Goal: Entertainment & Leisure: Browse casually

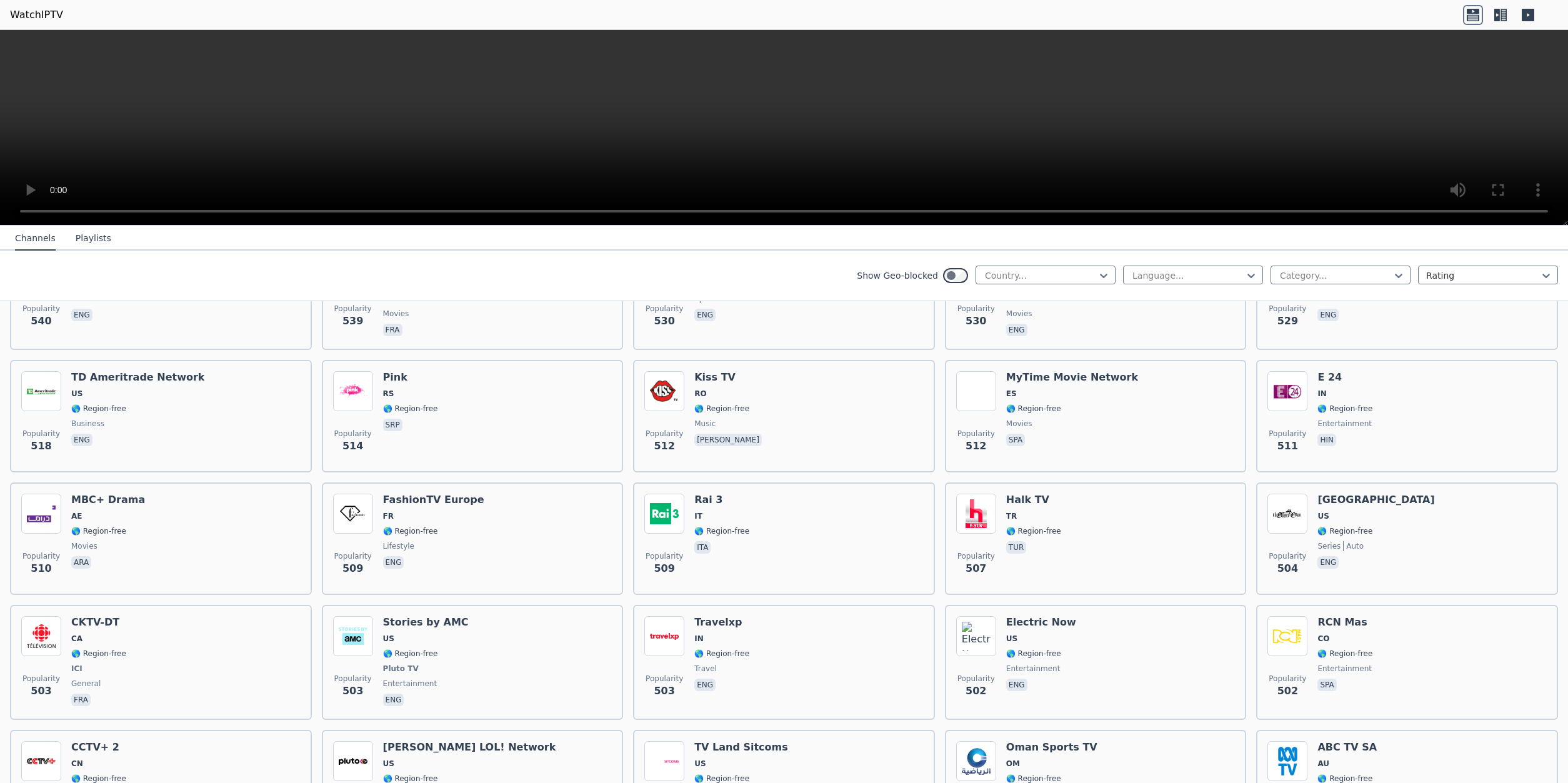
scroll to position [4645, 0]
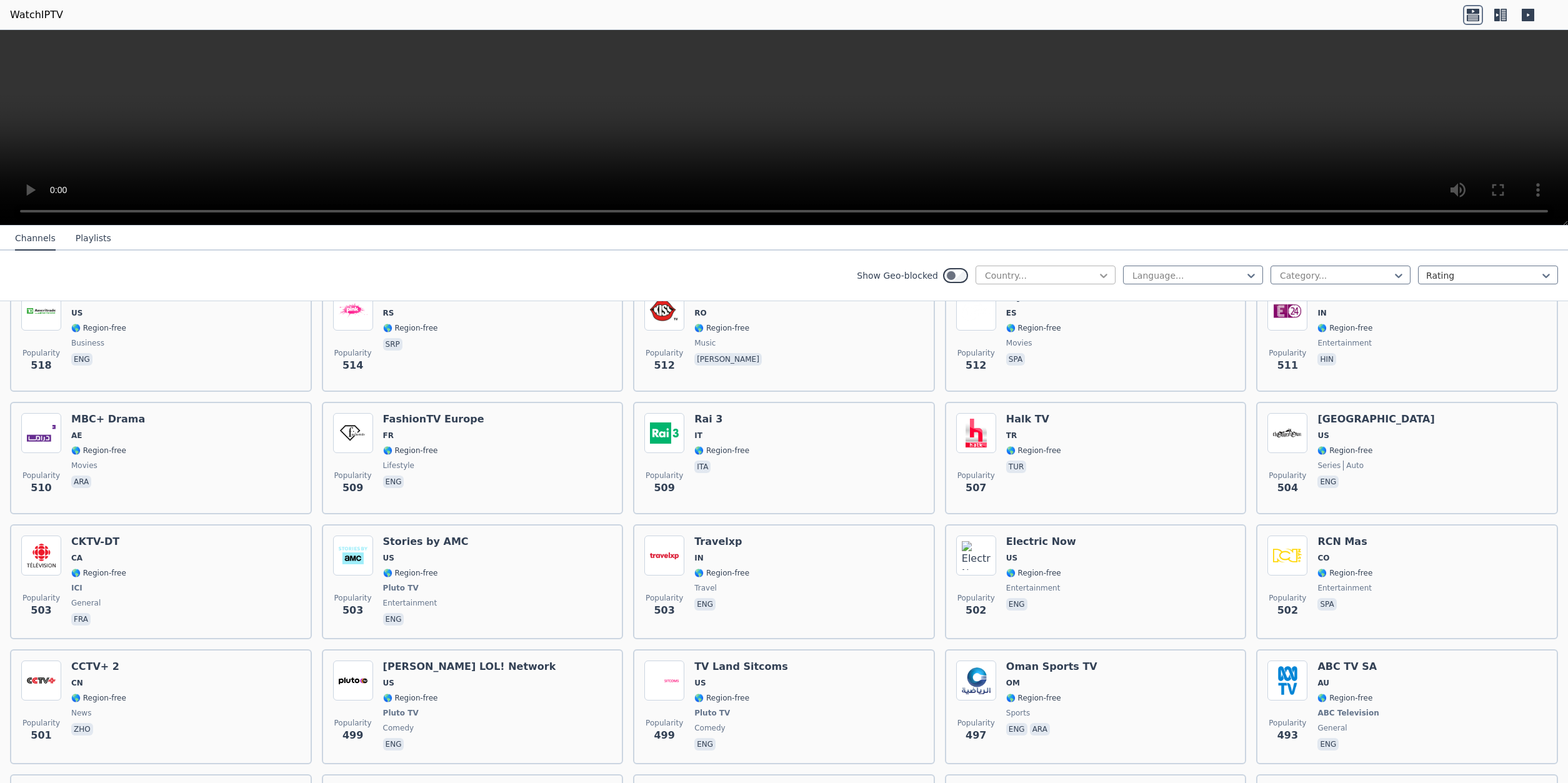
click at [1105, 274] on icon at bounding box center [1104, 275] width 12 height 12
click at [1037, 463] on div "[GEOGRAPHIC_DATA]" at bounding box center [1046, 473] width 140 height 23
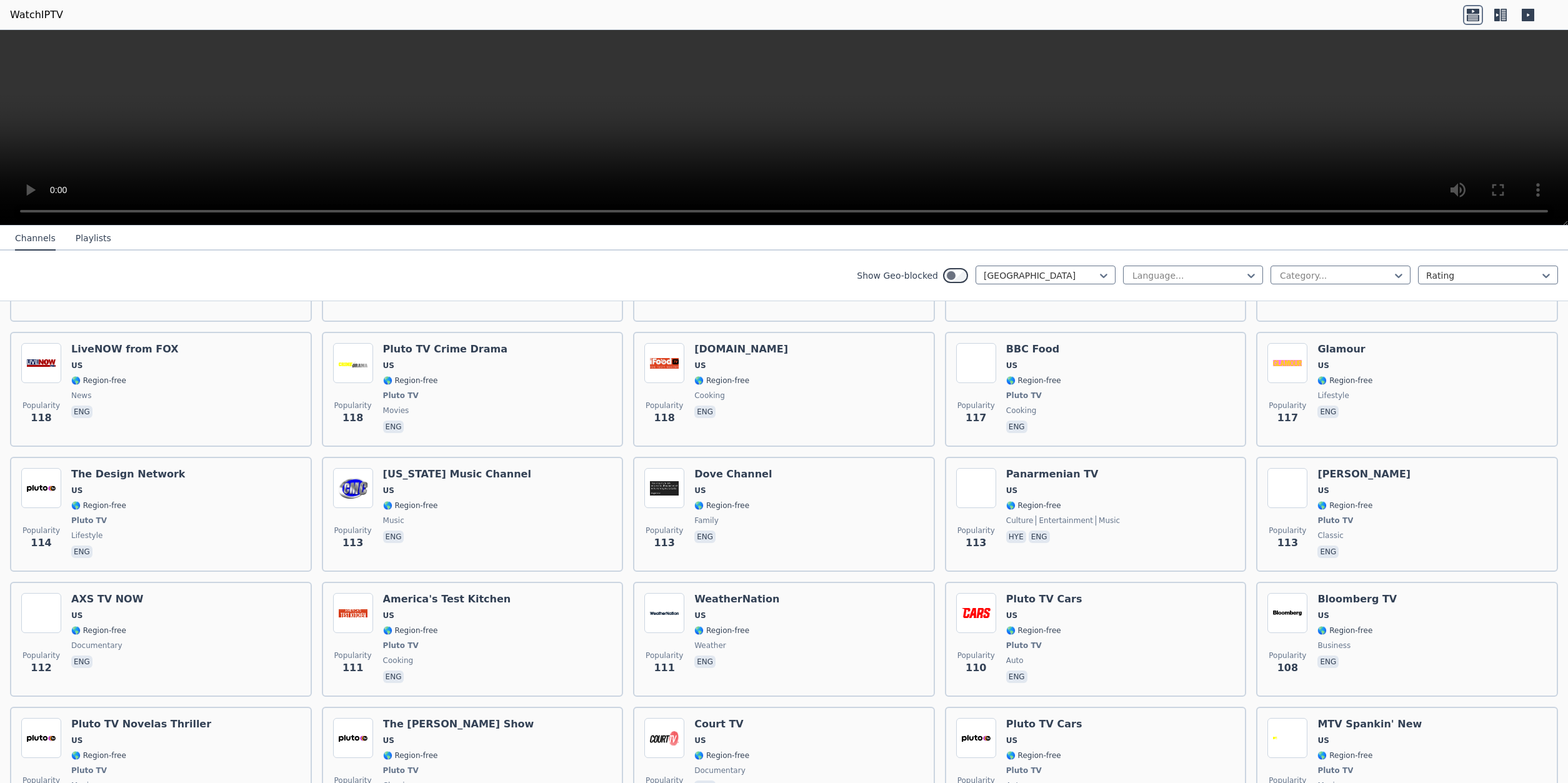
scroll to position [5117, 0]
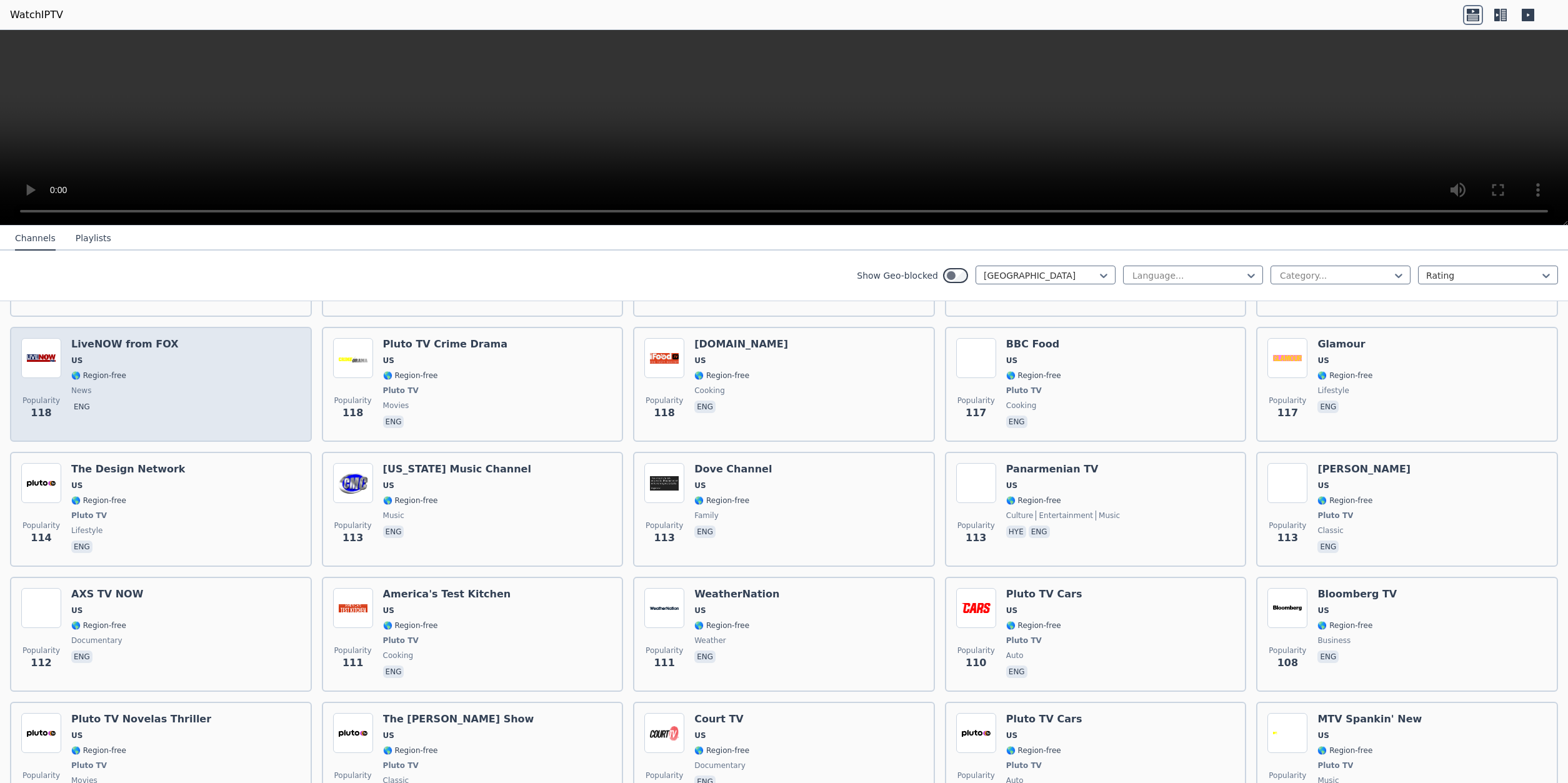
click at [178, 360] on div "Popularity 118 LiveNOW from FOX US 🌎 Region-free news eng" at bounding box center [161, 384] width 279 height 93
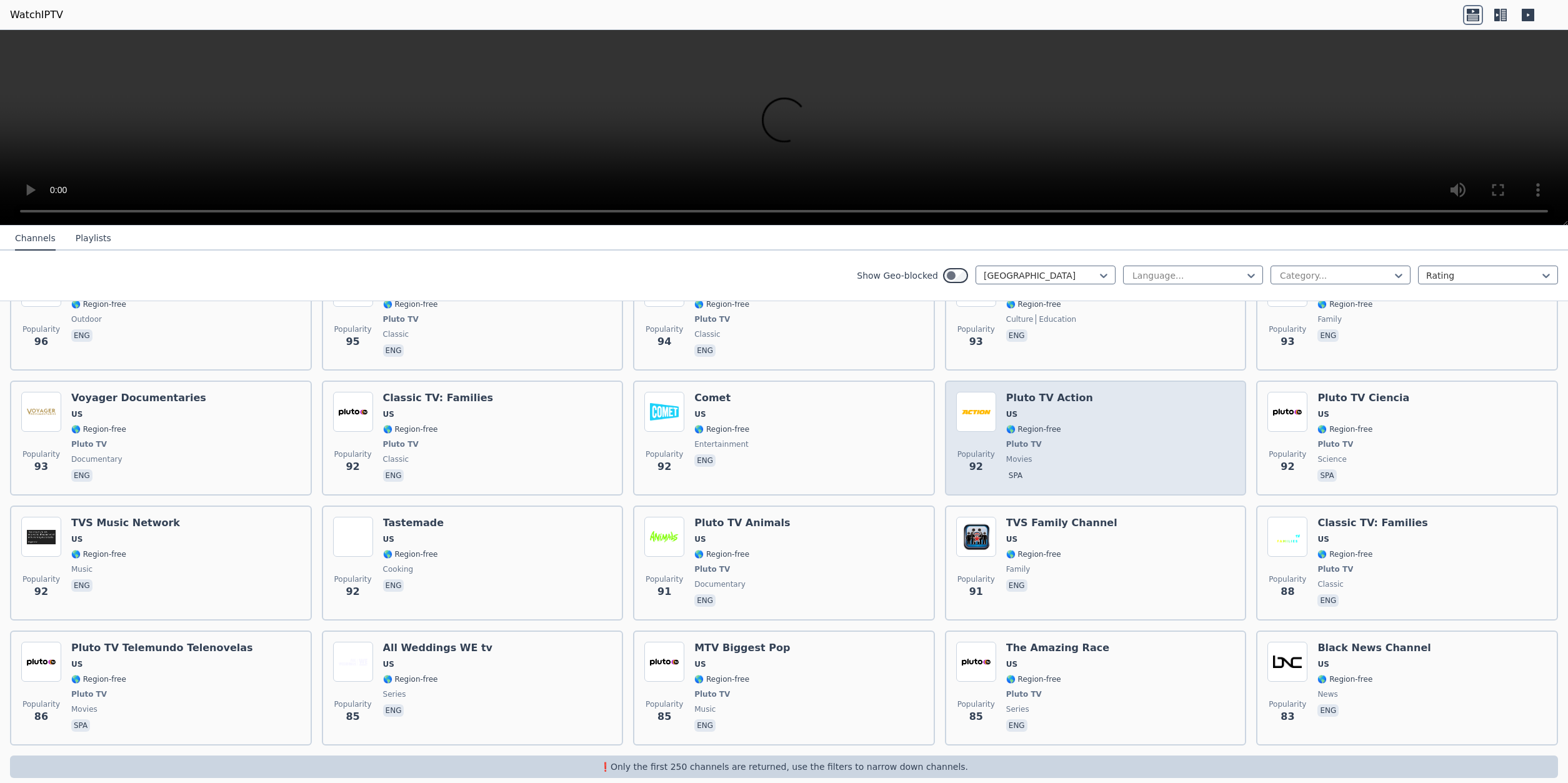
scroll to position [5944, 0]
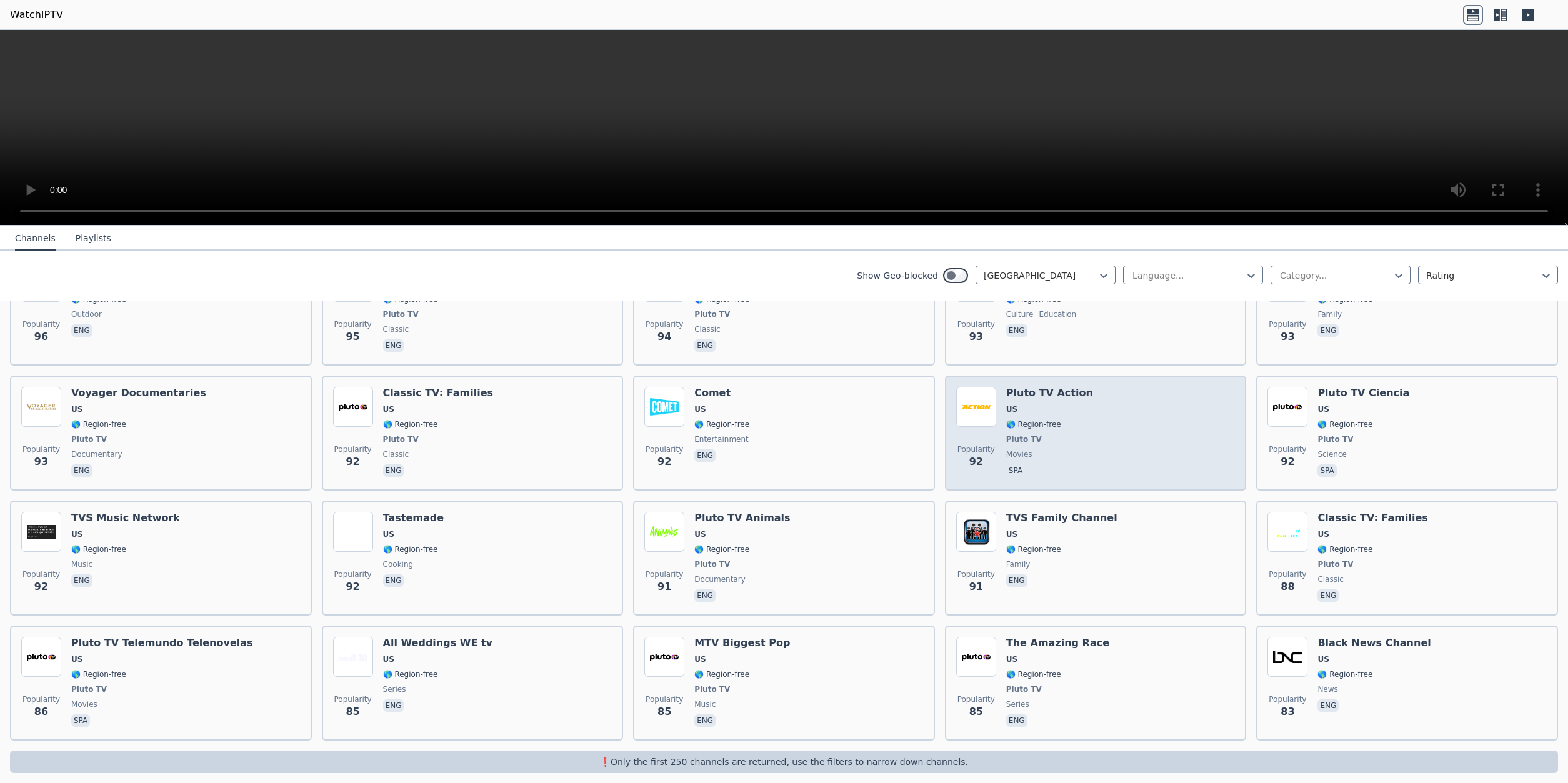
click at [1142, 408] on div "Popularity 92 Pluto TV Action US 🌎 Region-free Pluto TV movies spa" at bounding box center [1096, 433] width 279 height 93
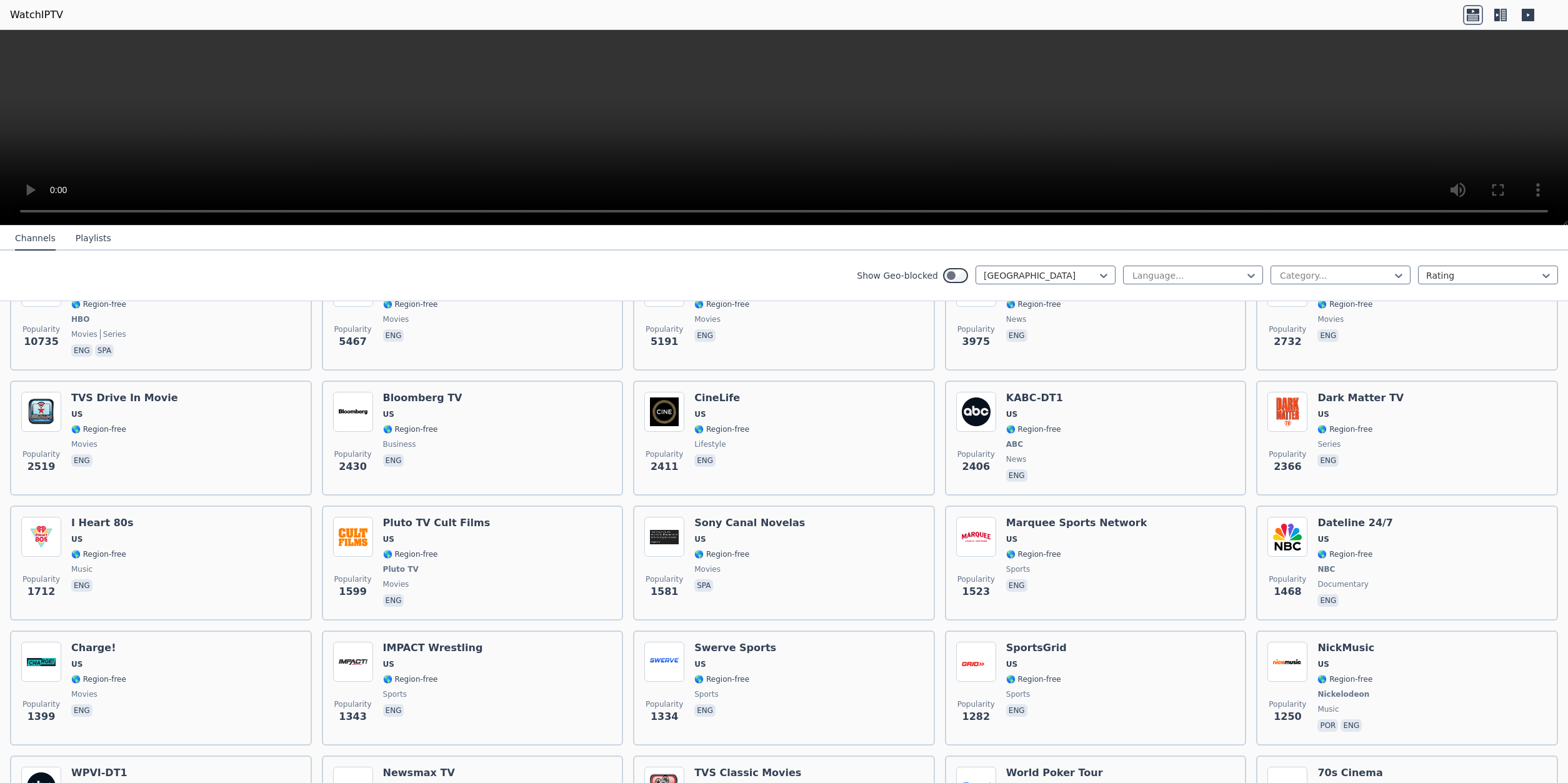
scroll to position [0, 0]
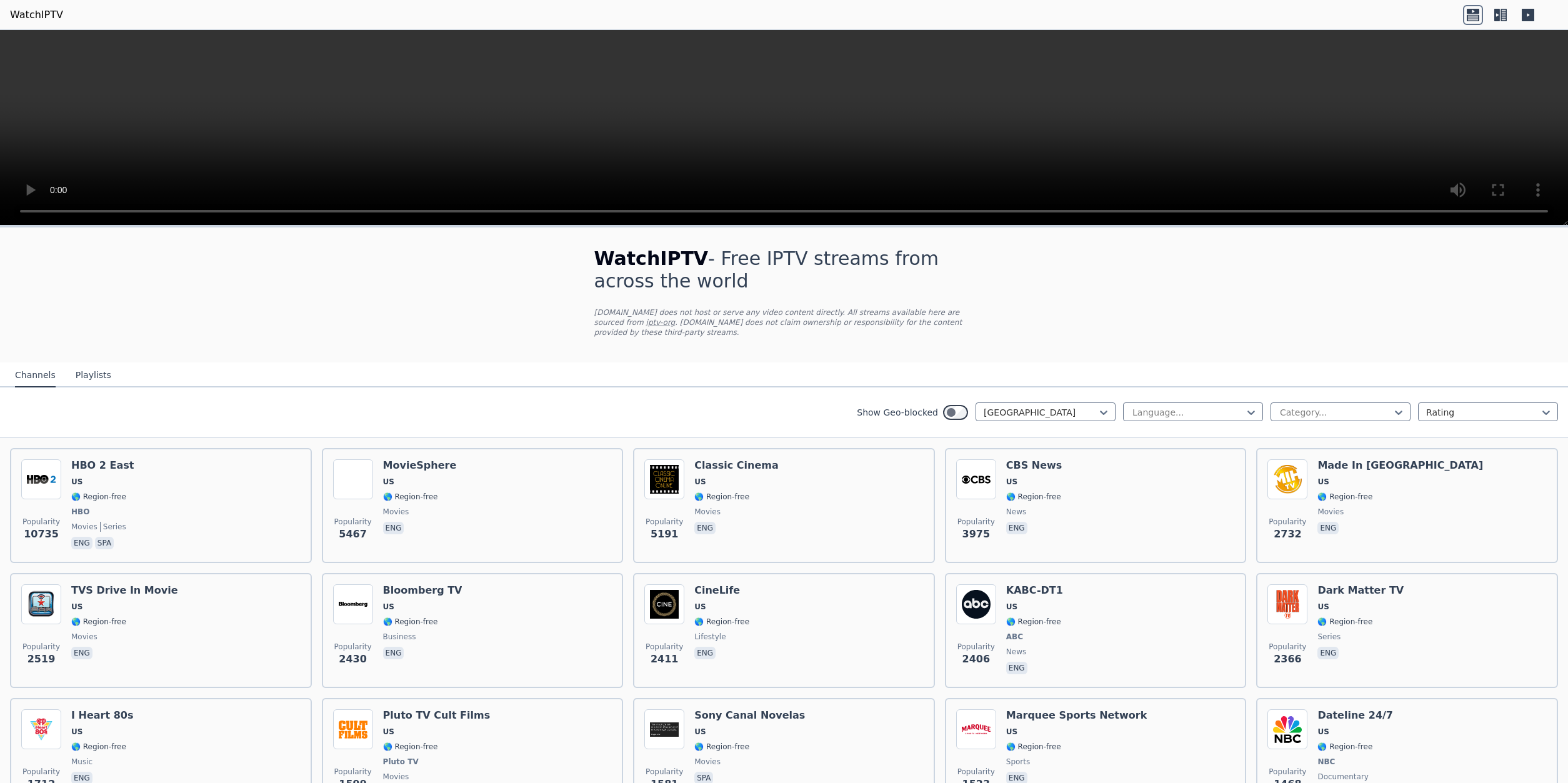
click at [763, 527] on div "Popularity 5191 Classic Cinema US 🌎 Region-free movies eng" at bounding box center [784, 505] width 279 height 93
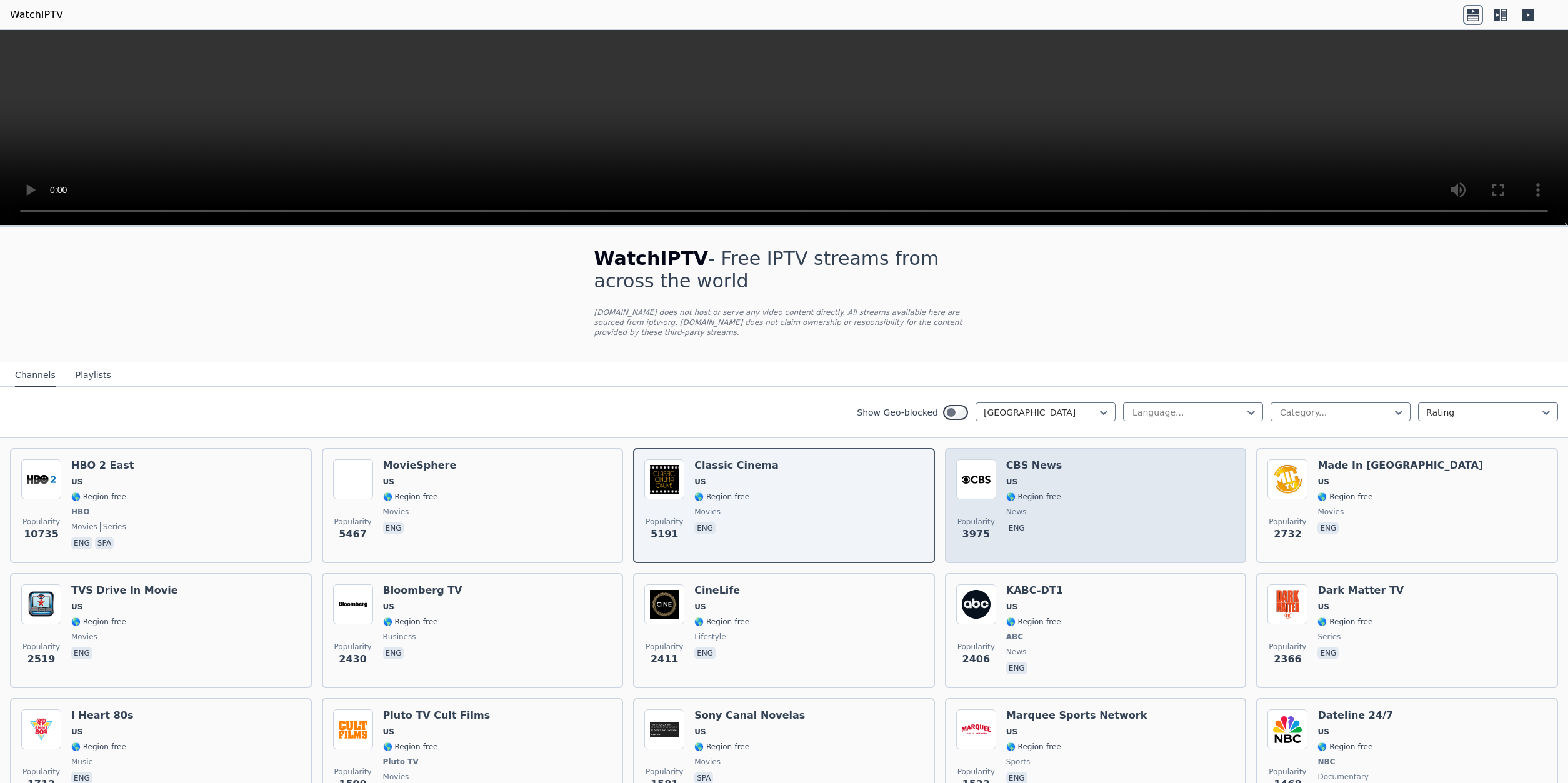
click at [1097, 502] on div "Popularity 3975 CBS News US 🌎 Region-free news eng" at bounding box center [1096, 505] width 279 height 93
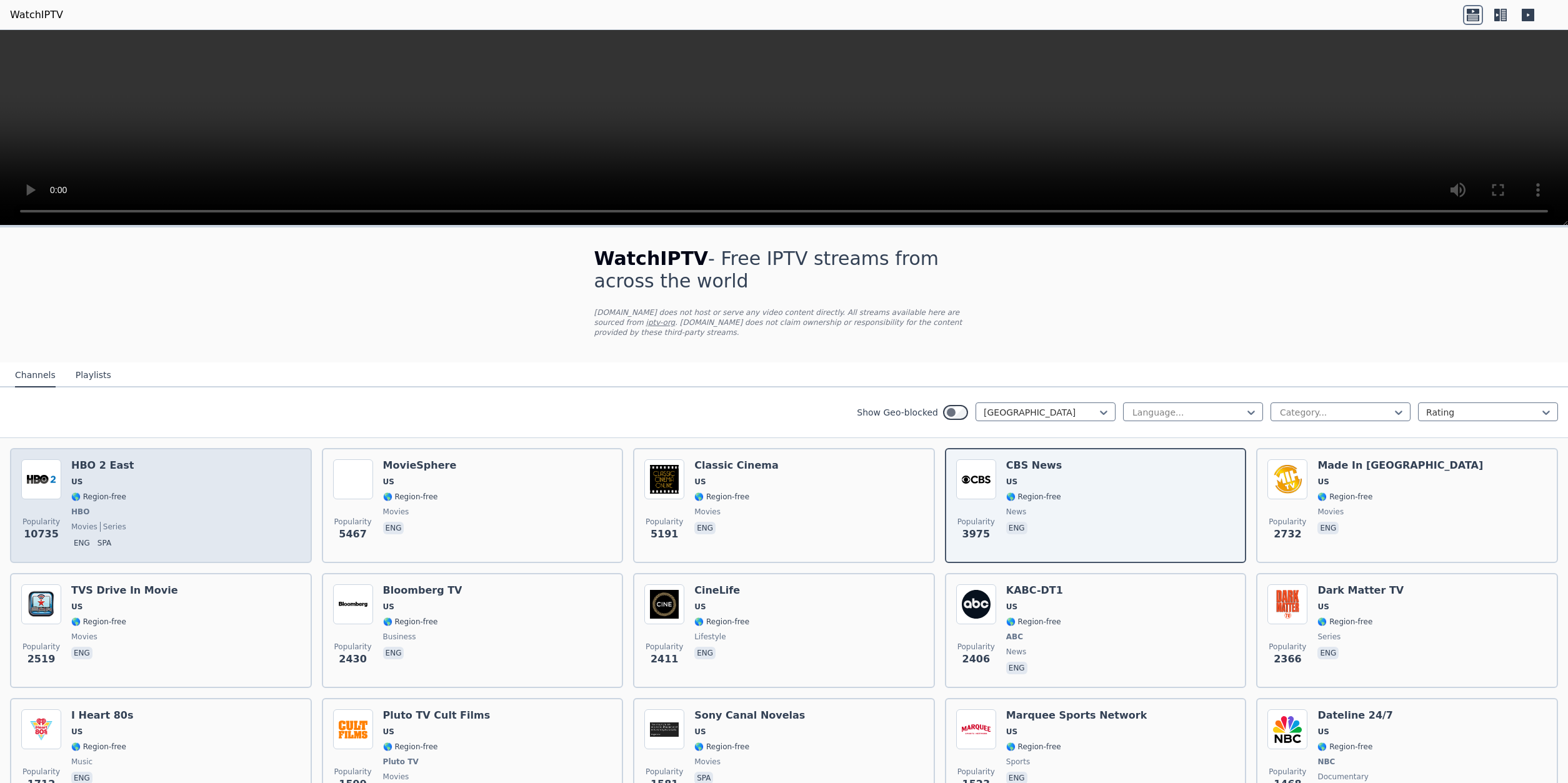
click at [100, 463] on h6 "HBO 2 East" at bounding box center [102, 465] width 62 height 12
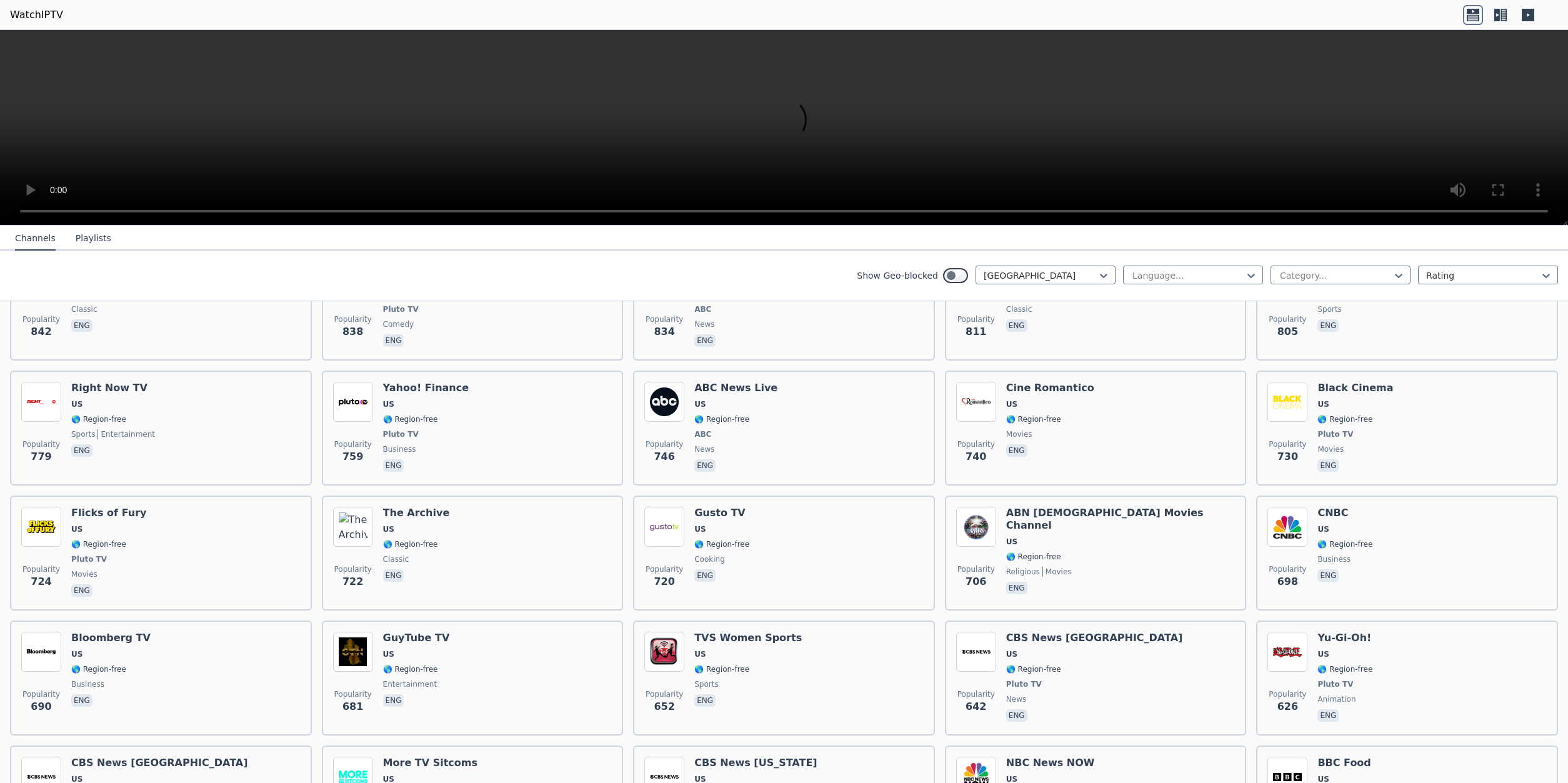
scroll to position [1102, 0]
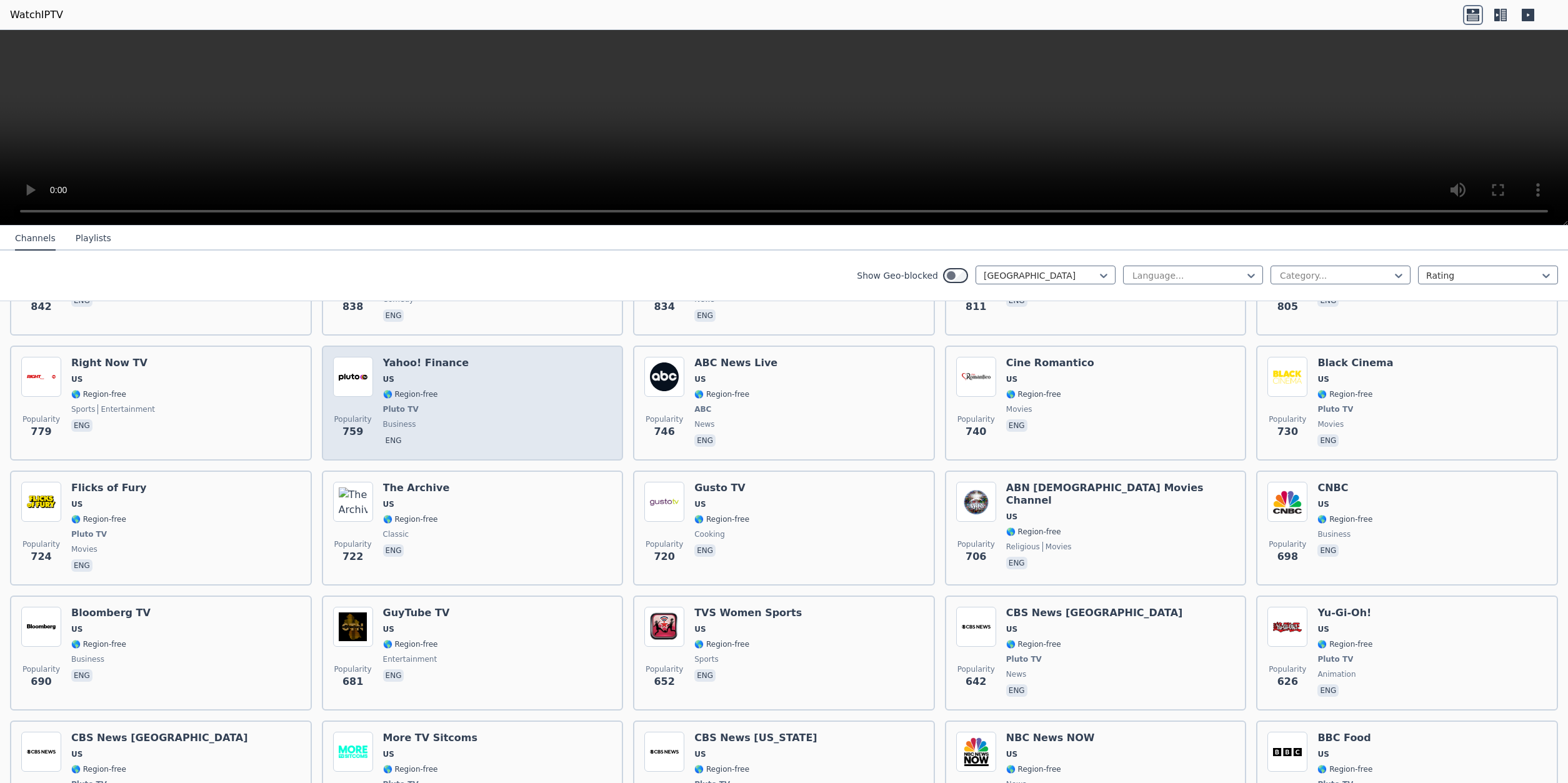
click at [494, 386] on div "Popularity 759 Yahoo! Finance US 🌎 Region-free Pluto TV business eng" at bounding box center [472, 403] width 279 height 93
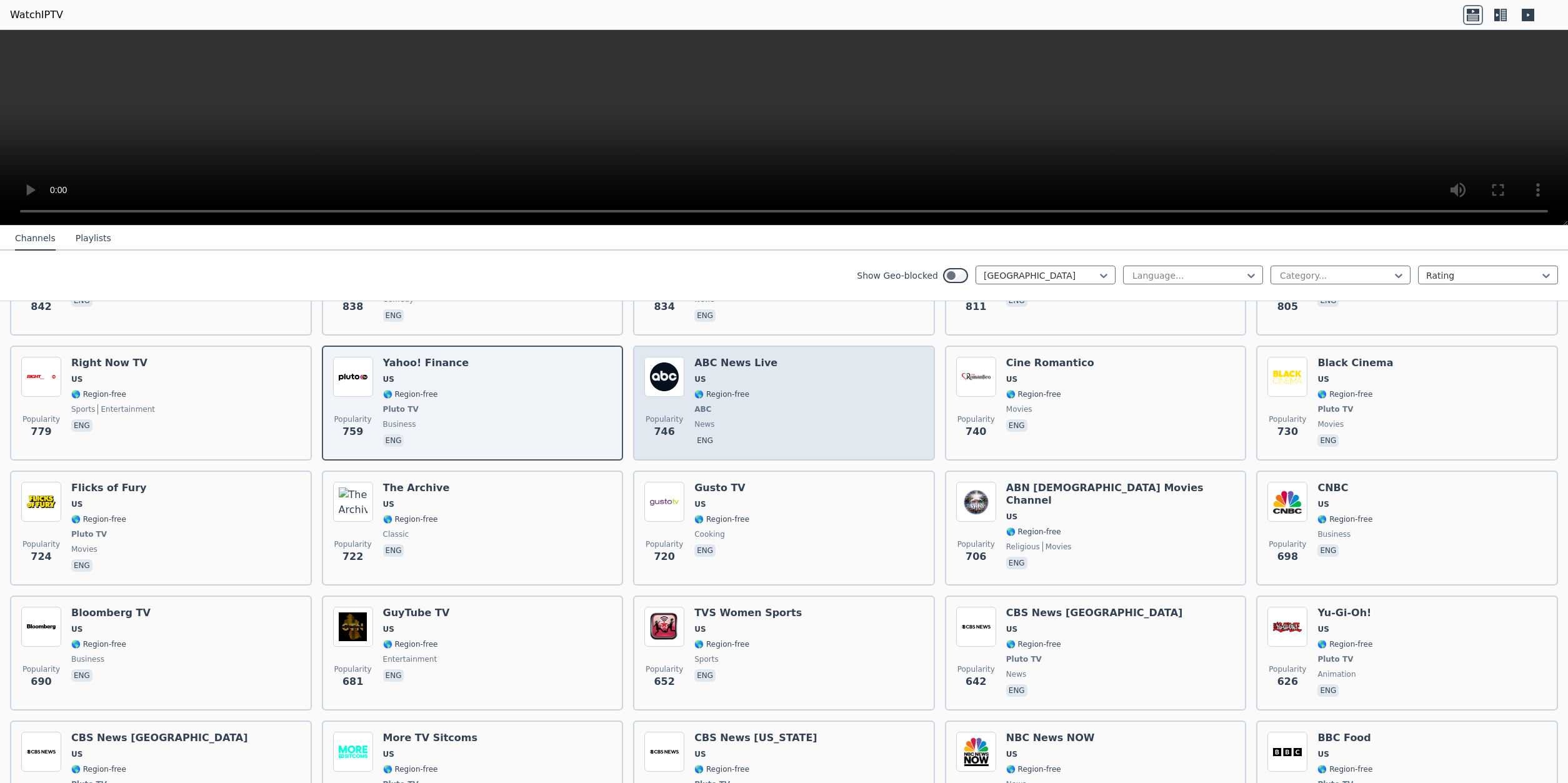
click at [816, 373] on div "Popularity 746 ABC News Live US 🌎 Region-free ABC news eng" at bounding box center [784, 403] width 279 height 93
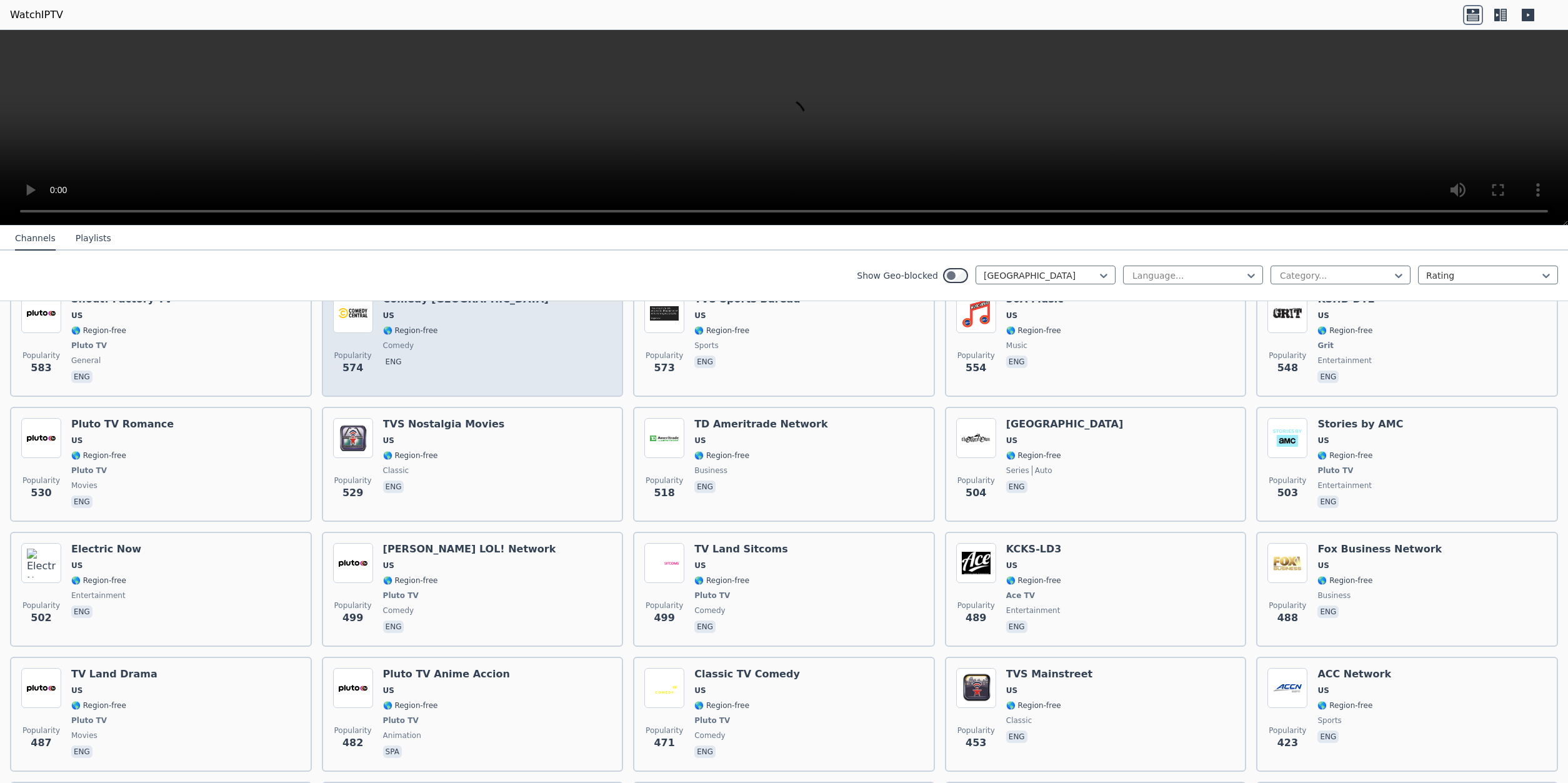
scroll to position [1732, 0]
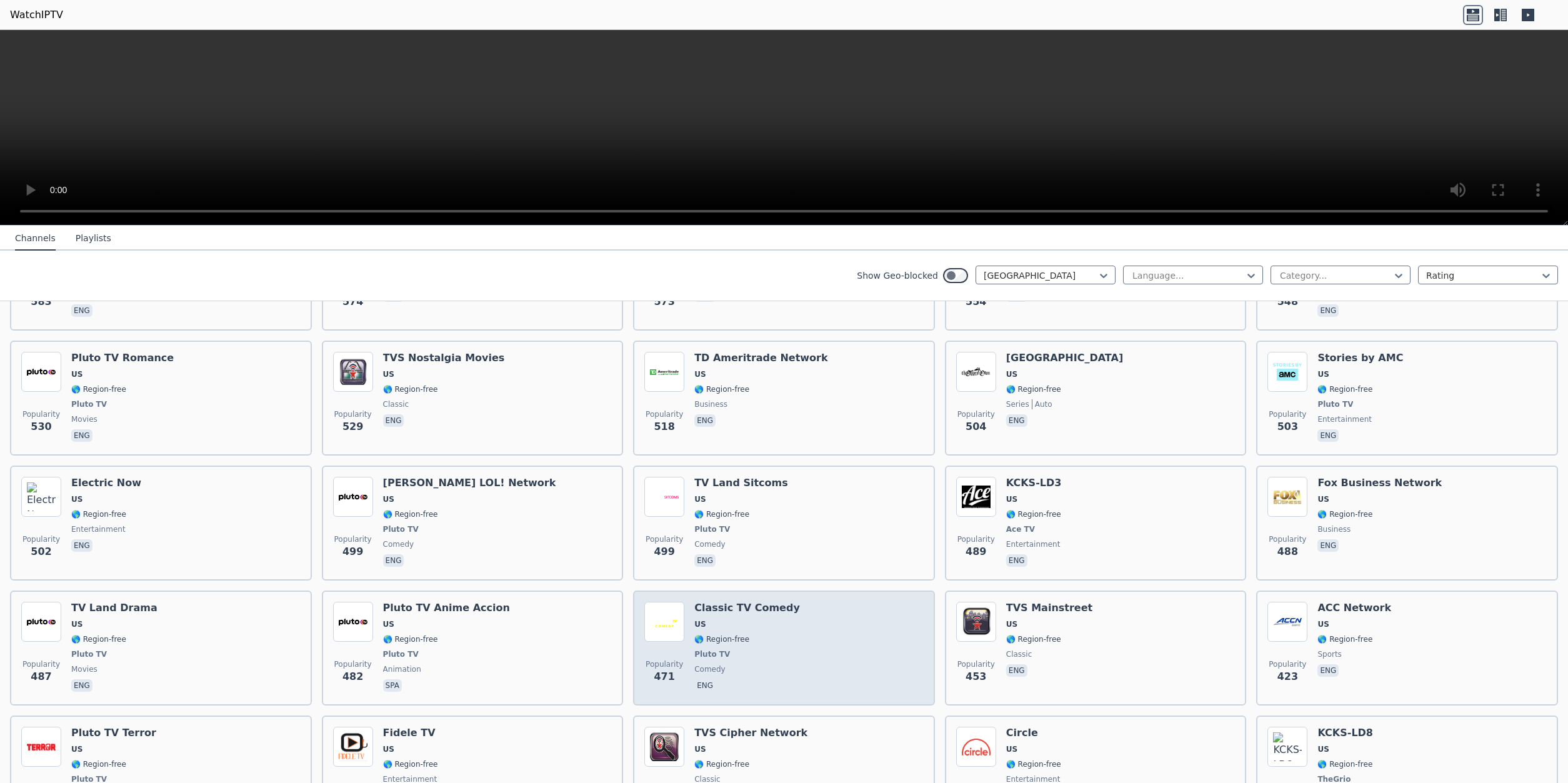
click at [792, 618] on div "Popularity 471 Classic TV Comedy US 🌎 Region-free Pluto TV comedy eng" at bounding box center [784, 648] width 279 height 93
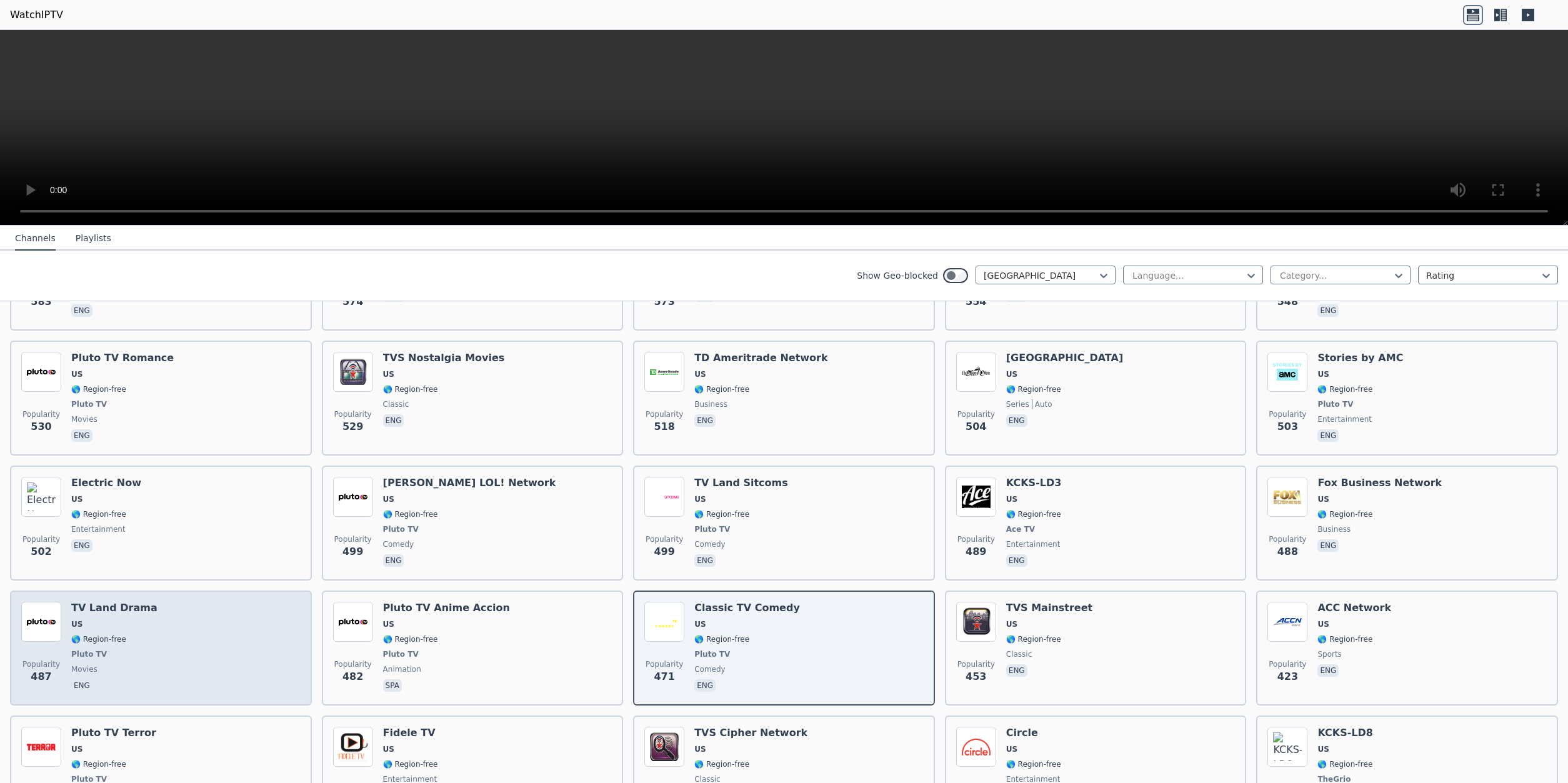
click at [163, 622] on div "Popularity 487 TV Land Drama US 🌎 Region-free Pluto TV movies eng" at bounding box center [161, 648] width 279 height 93
